Goal: Task Accomplishment & Management: Use online tool/utility

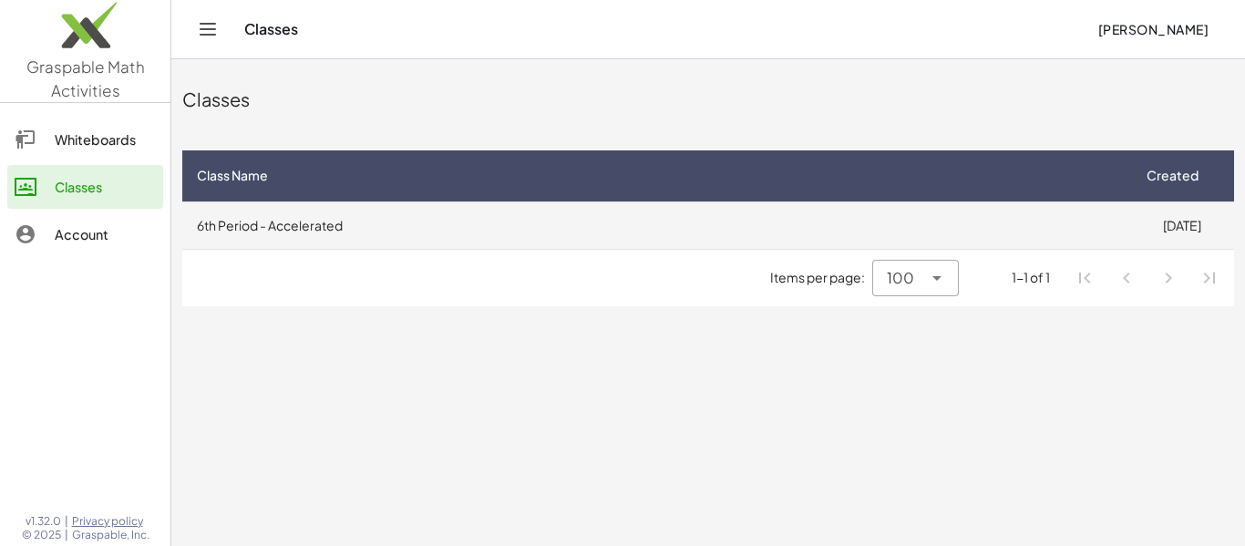
click at [980, 203] on td "6th Period - Accelerated" at bounding box center [655, 224] width 947 height 47
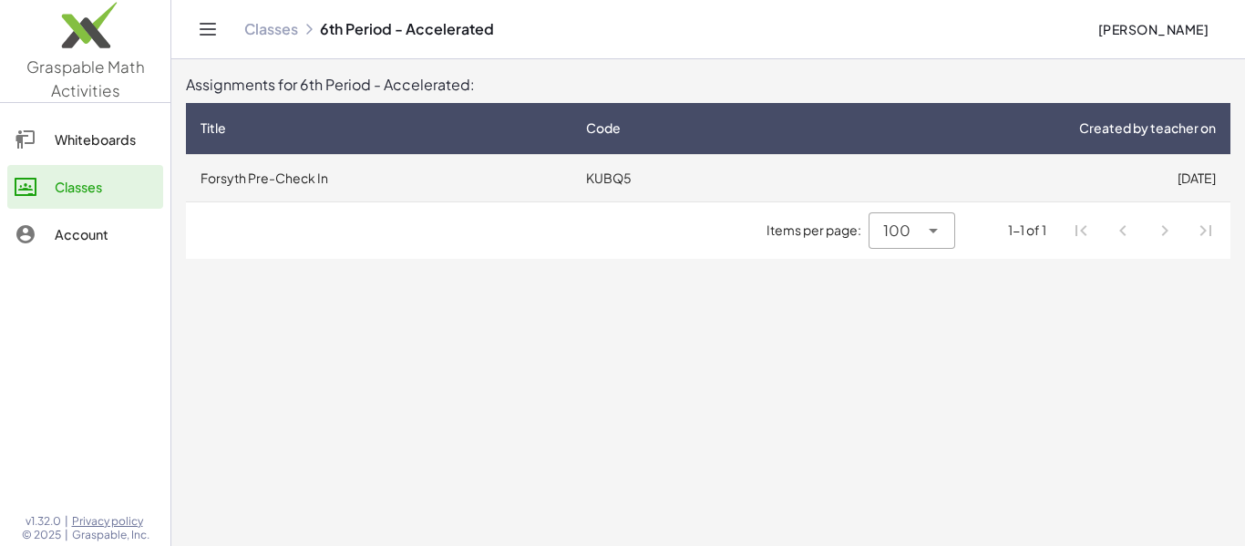
click at [945, 185] on td "[DATE]" at bounding box center [1002, 177] width 455 height 47
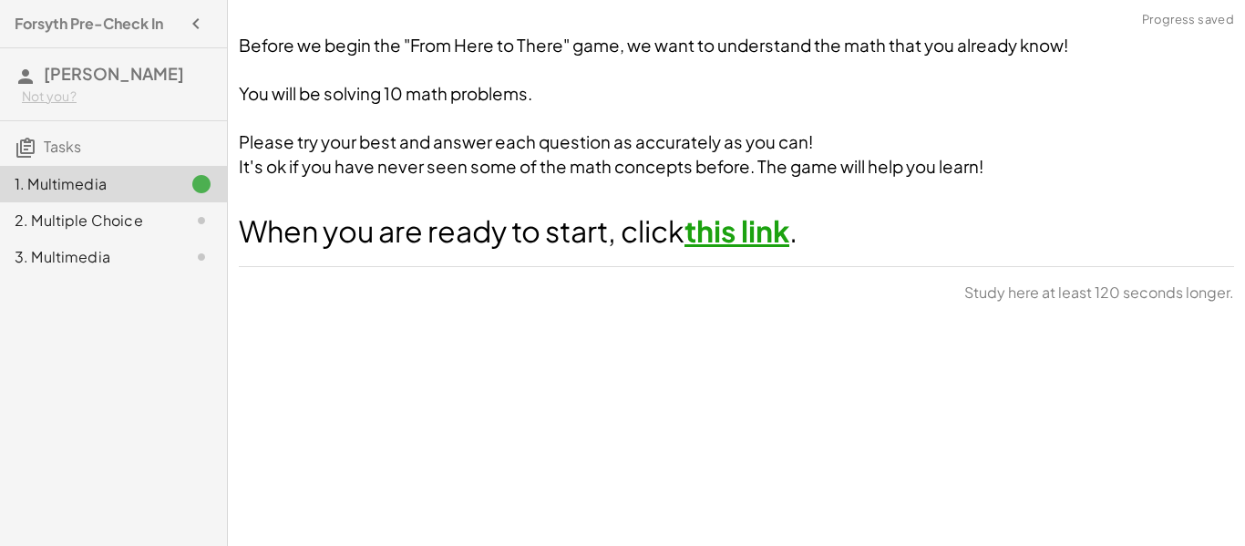
click at [776, 231] on link "this link" at bounding box center [736, 230] width 105 height 36
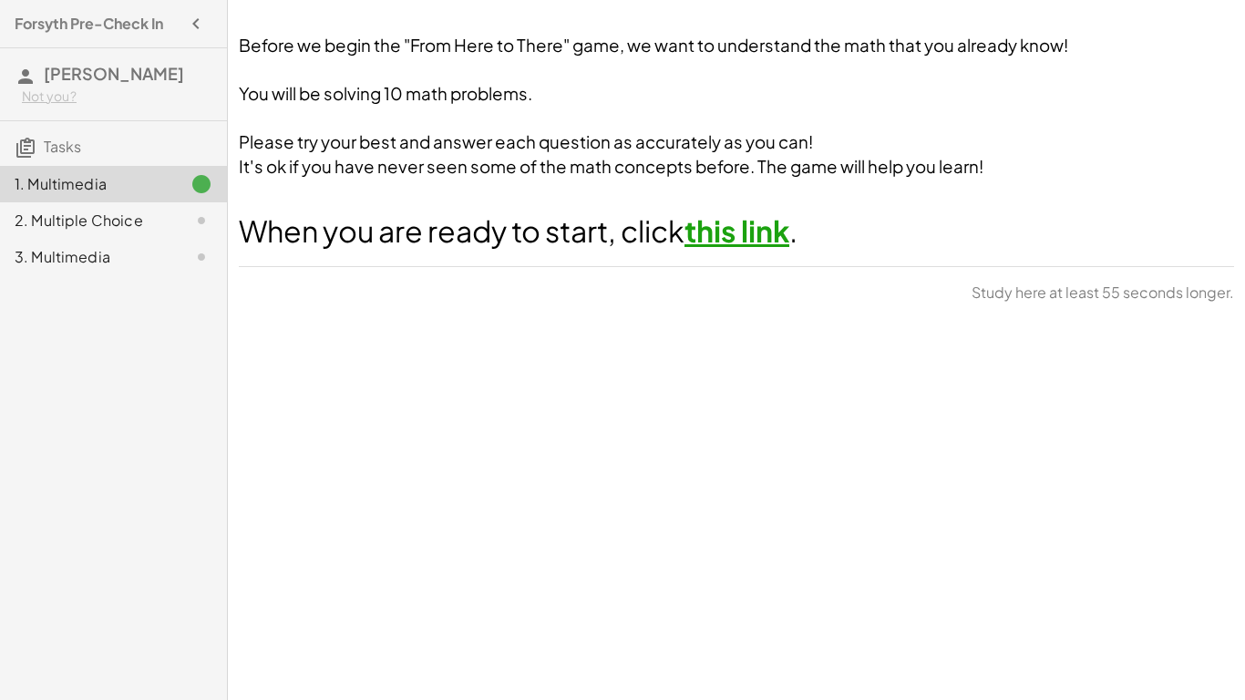
click at [146, 167] on div "1. Multimedia" at bounding box center [113, 184] width 227 height 36
click at [136, 150] on h3 "Tasks" at bounding box center [113, 140] width 227 height 38
